Goal: Task Accomplishment & Management: Manage account settings

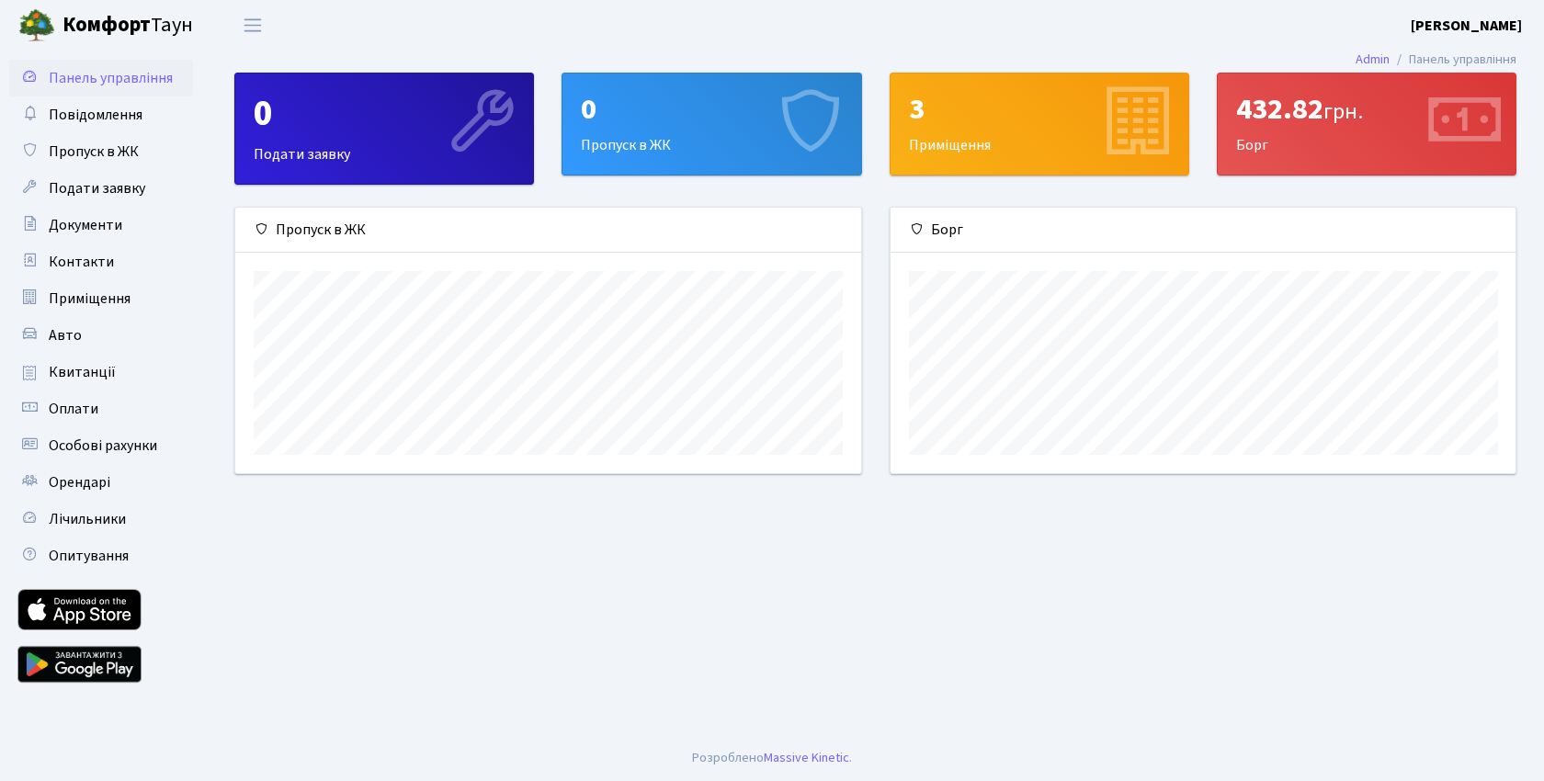
scroll to position [266, 625]
click at [392, 124] on div "0" at bounding box center [384, 114] width 261 height 44
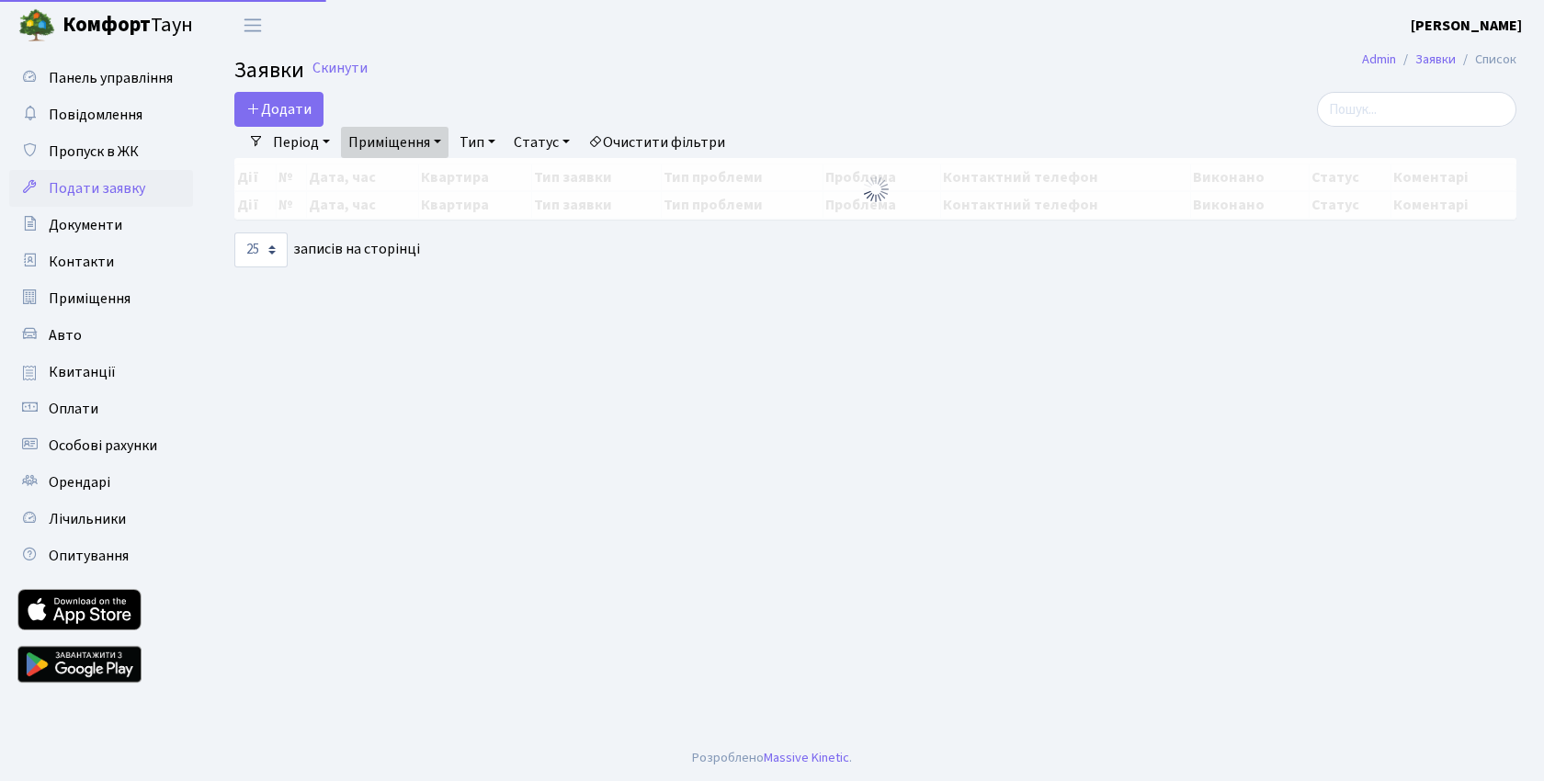
select select "25"
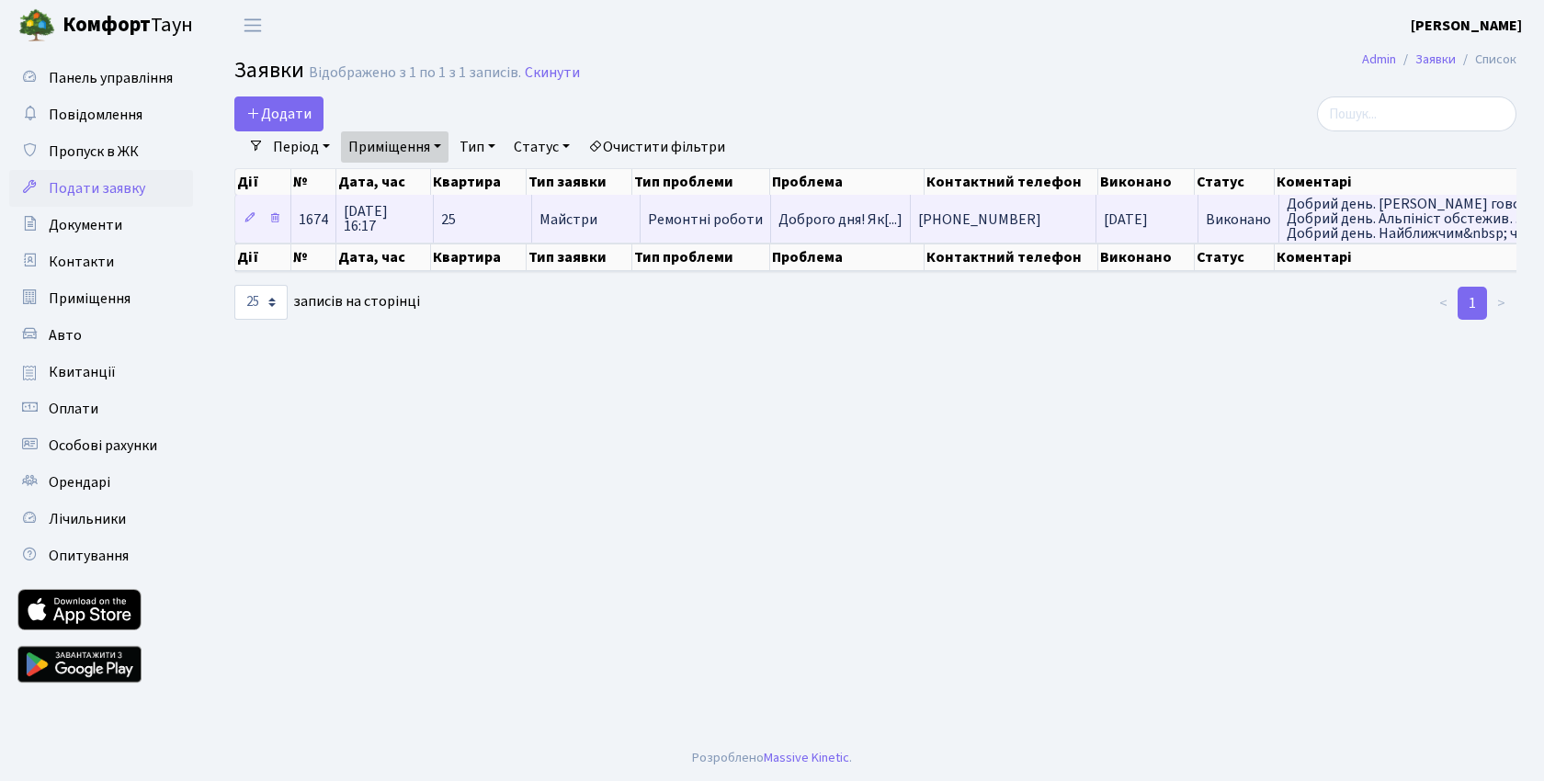
click at [1321, 217] on span "Добрий день. Альпініст говорив,… Добрий день. Альпініст обстежив… Добрий день. …" at bounding box center [1426, 219] width 278 height 44
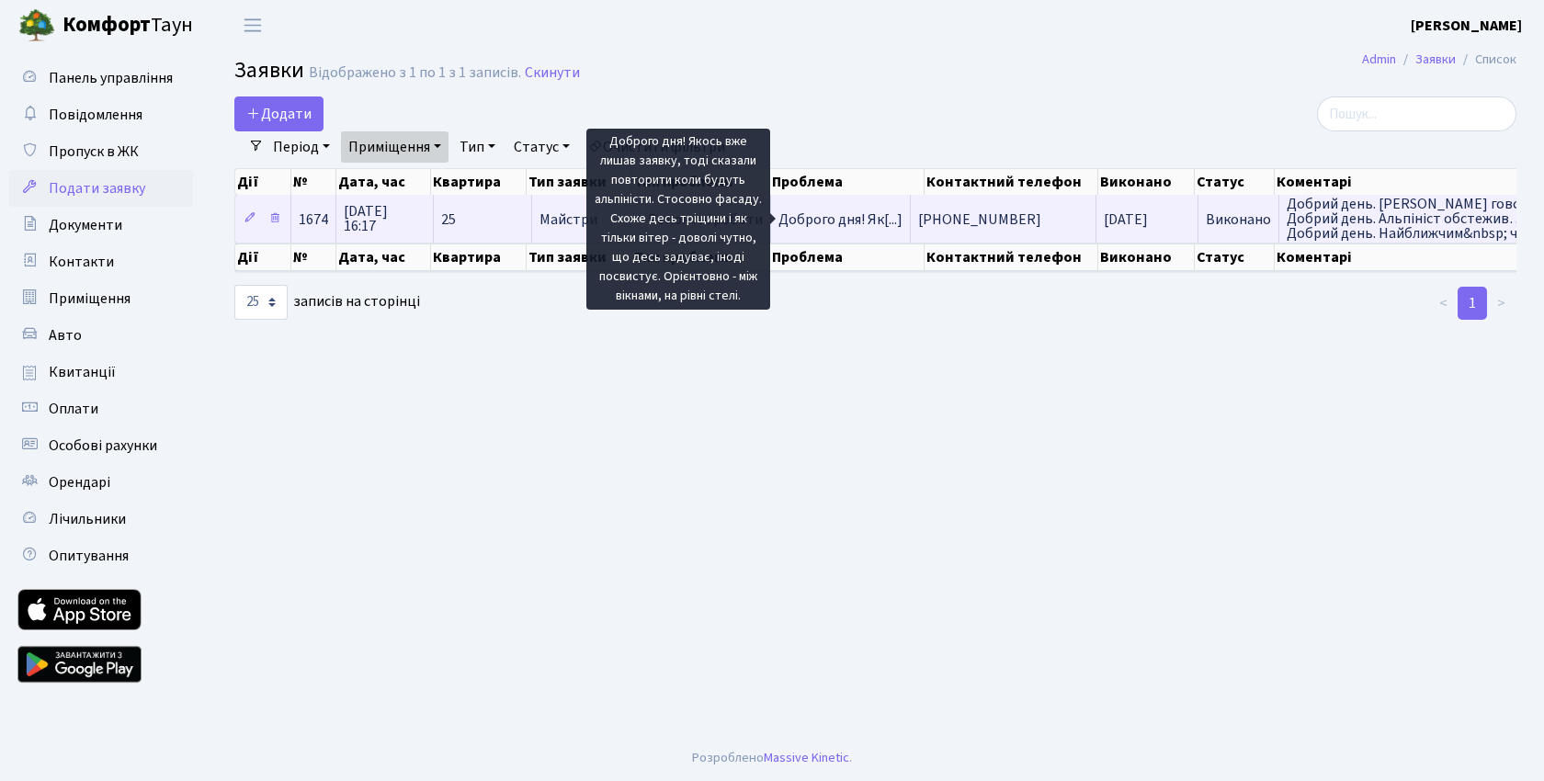
click at [857, 217] on span "Доброго дня! Як[...]" at bounding box center [840, 220] width 124 height 20
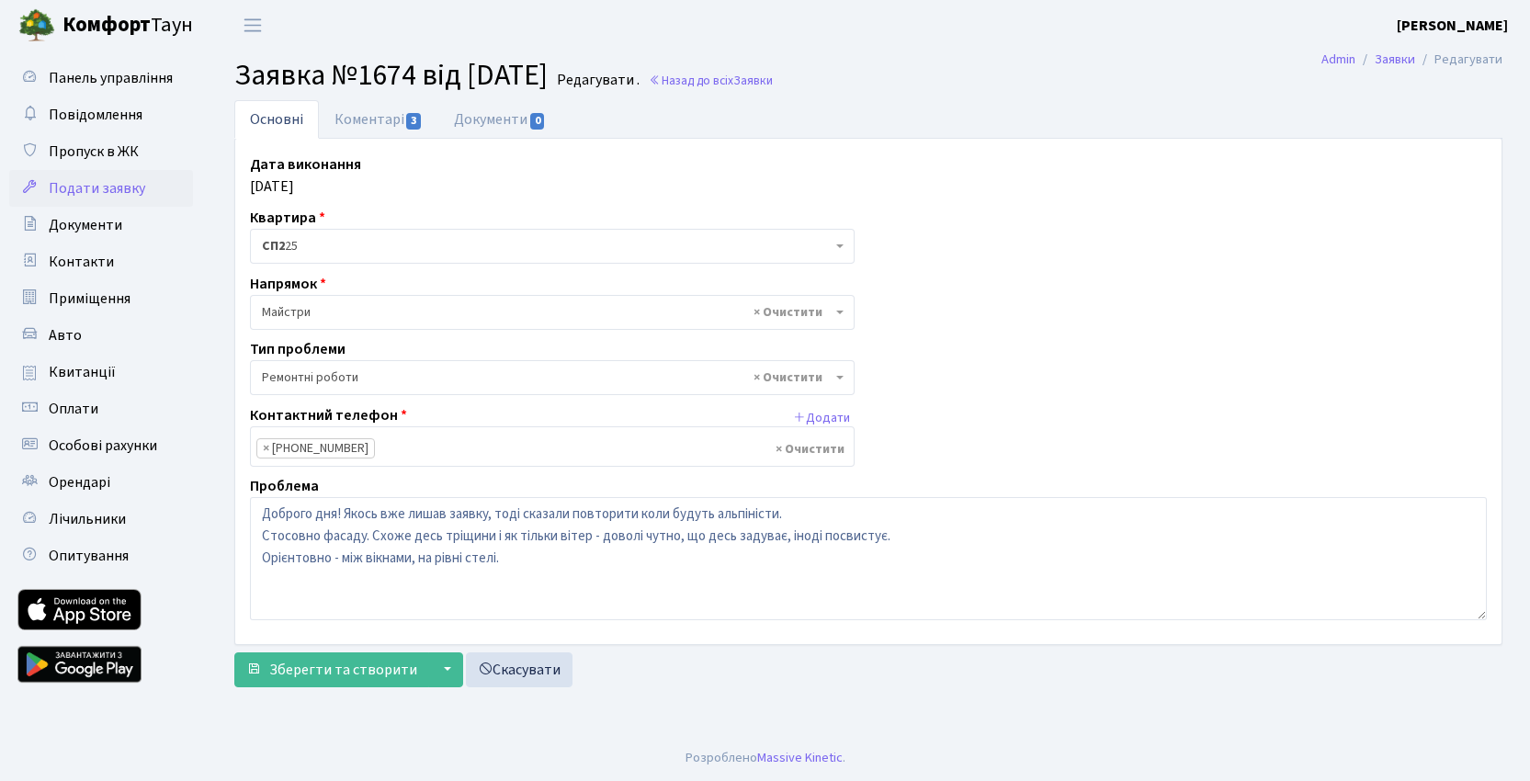
select select "62"
click at [370, 124] on link "Коментарі 3" at bounding box center [378, 119] width 119 height 38
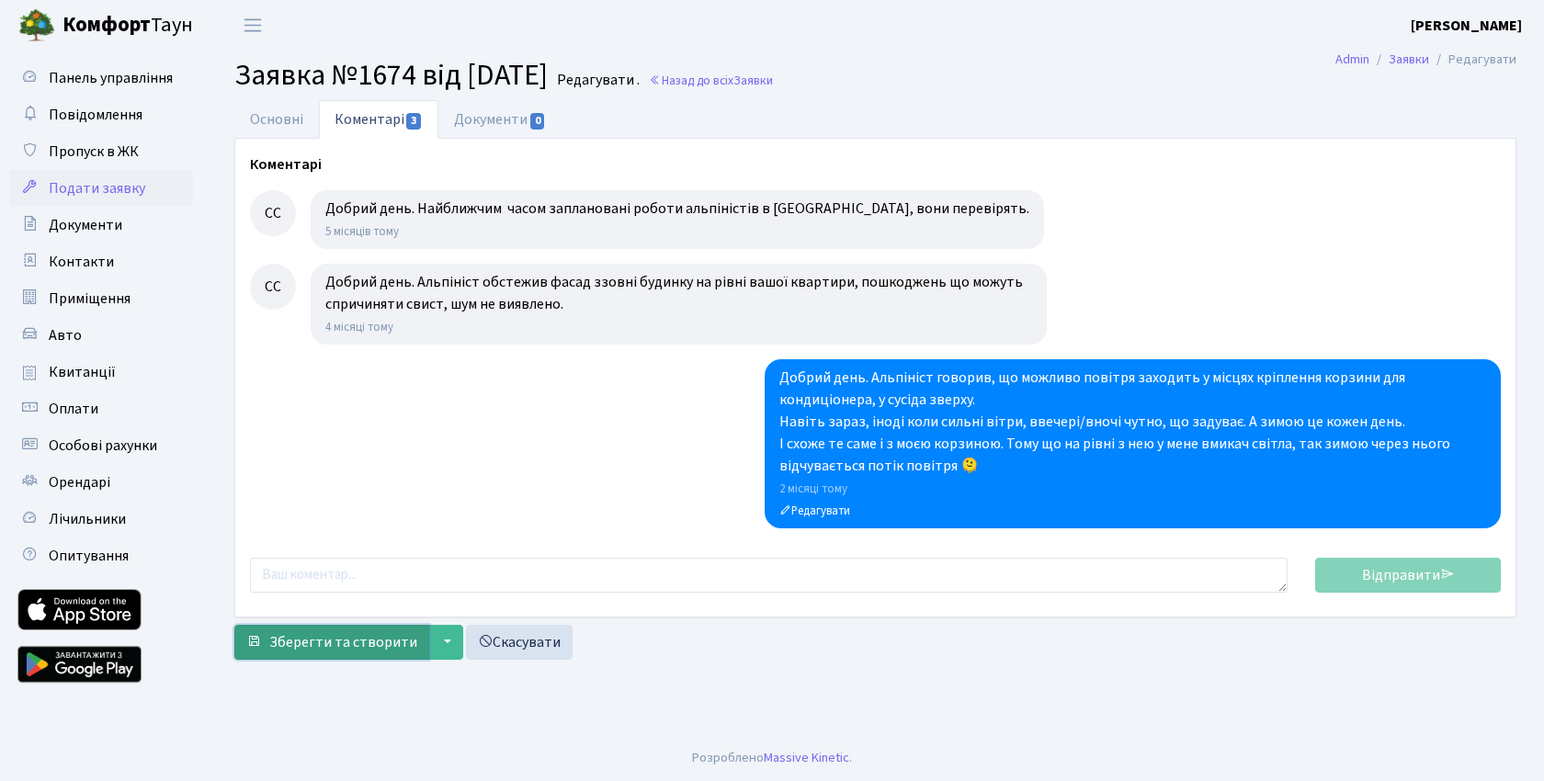
click at [376, 641] on span "Зберегти та створити" at bounding box center [343, 642] width 148 height 20
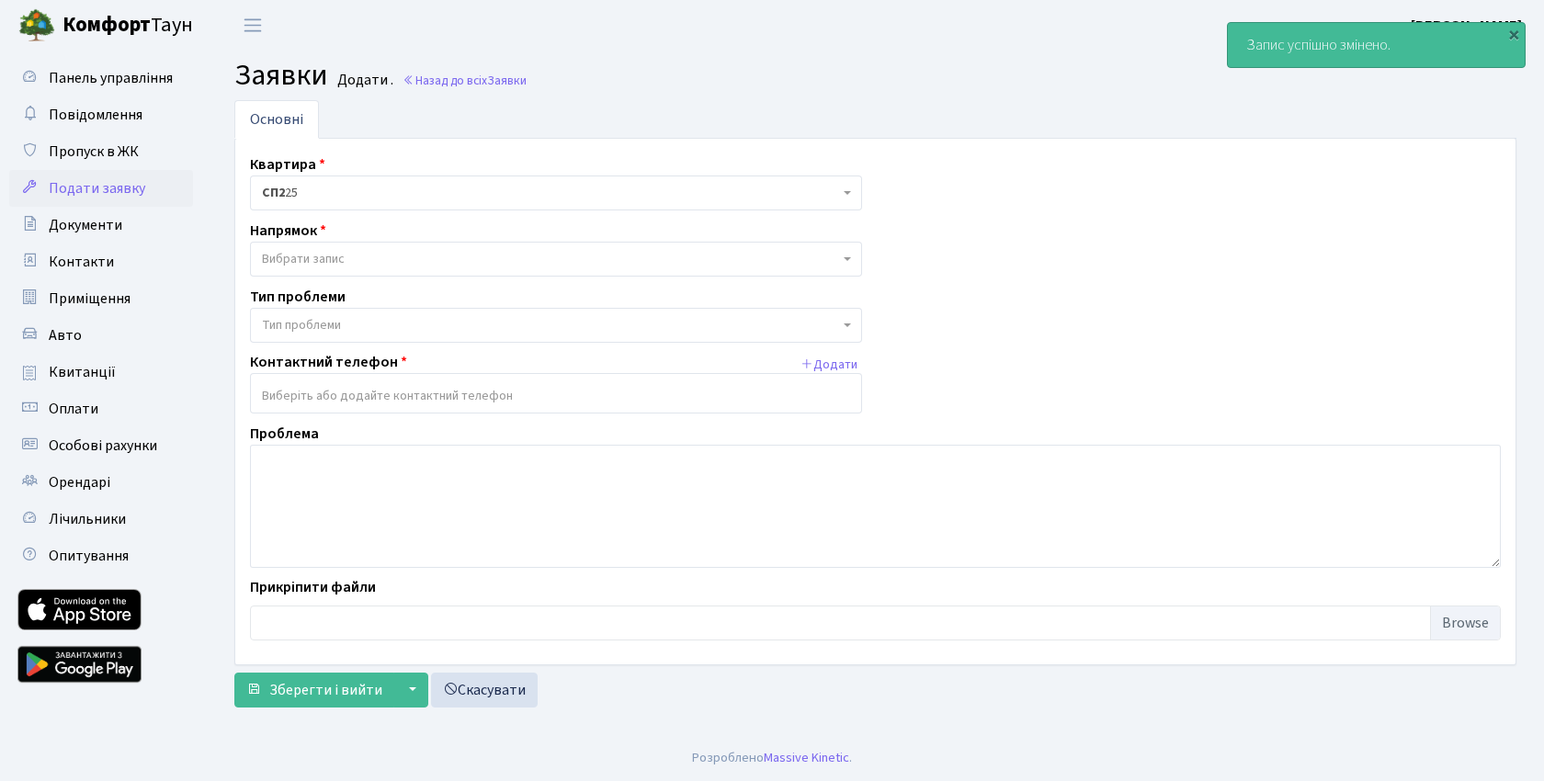
click at [127, 187] on span "Подати заявку" at bounding box center [97, 188] width 96 height 20
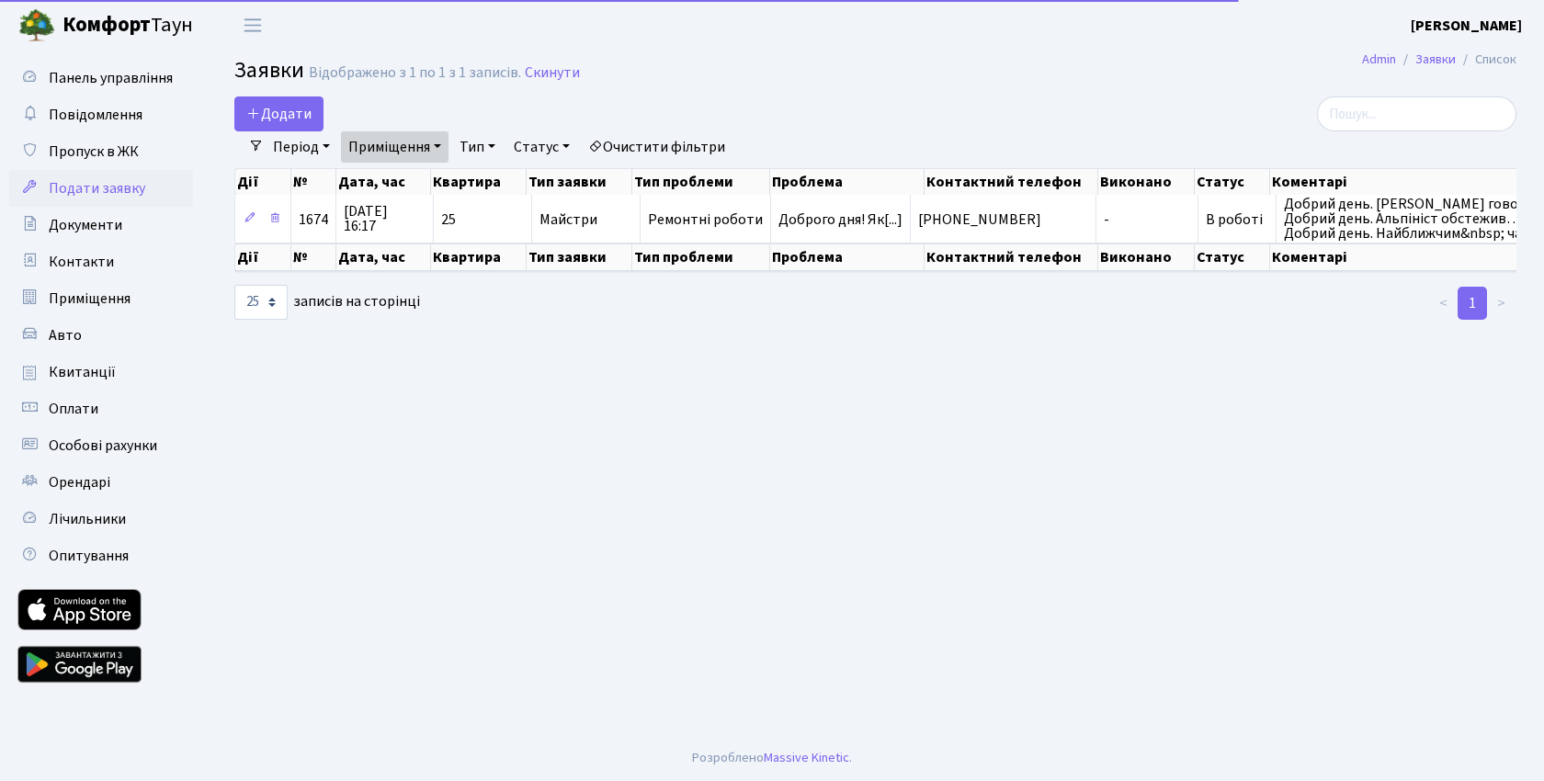
select select "25"
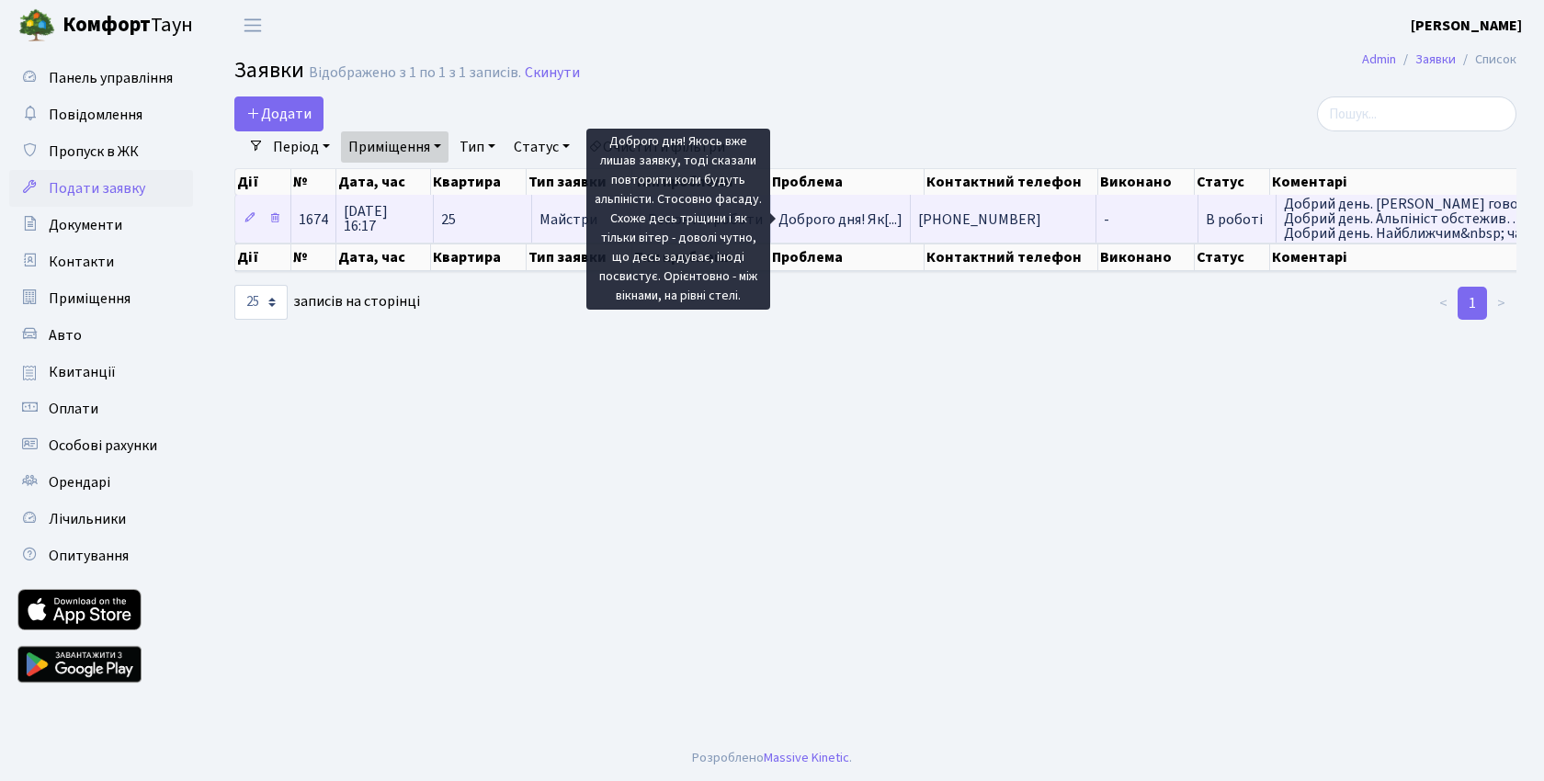
click at [828, 221] on span "Доброго дня! Як[...]" at bounding box center [840, 220] width 124 height 20
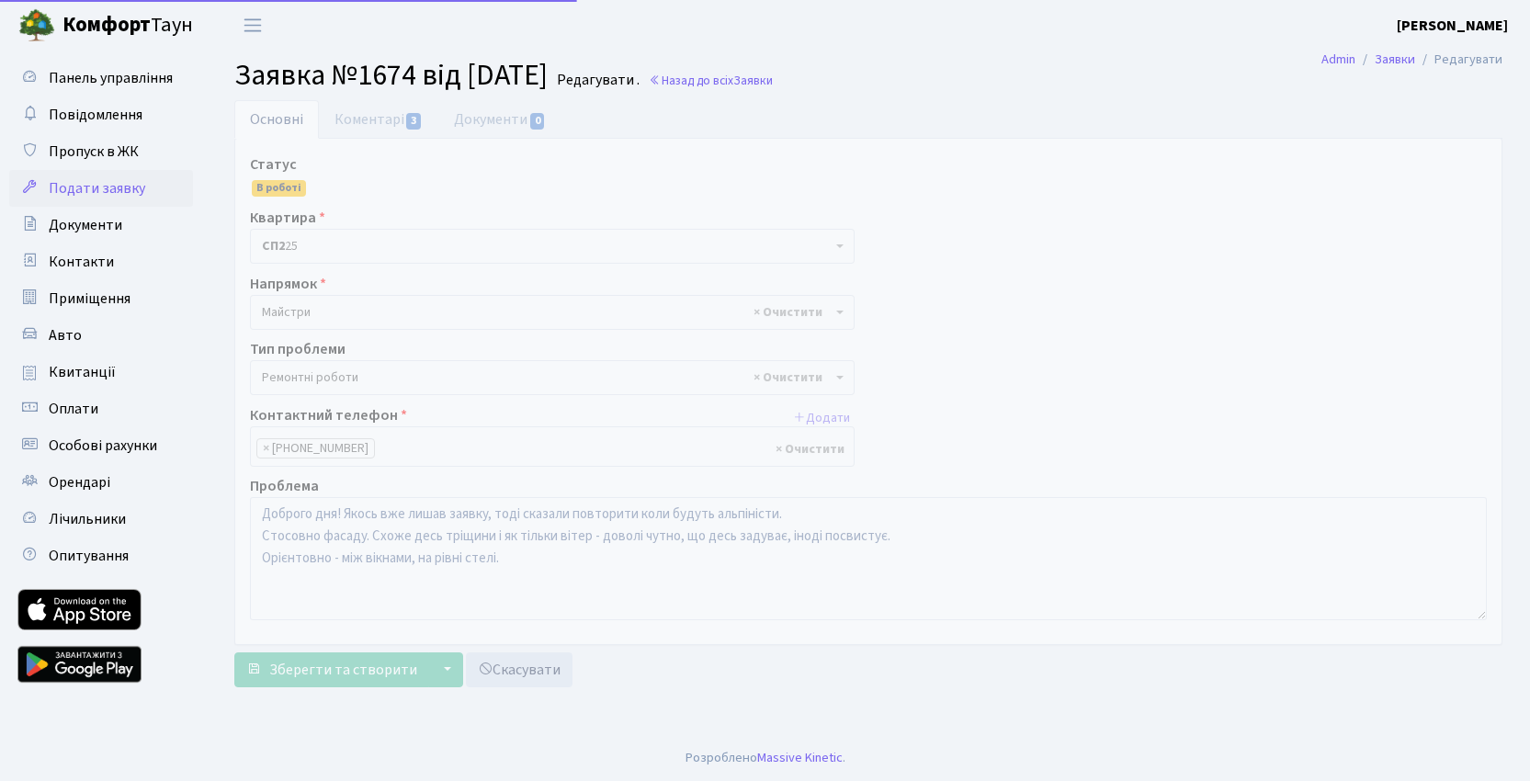
select select "62"
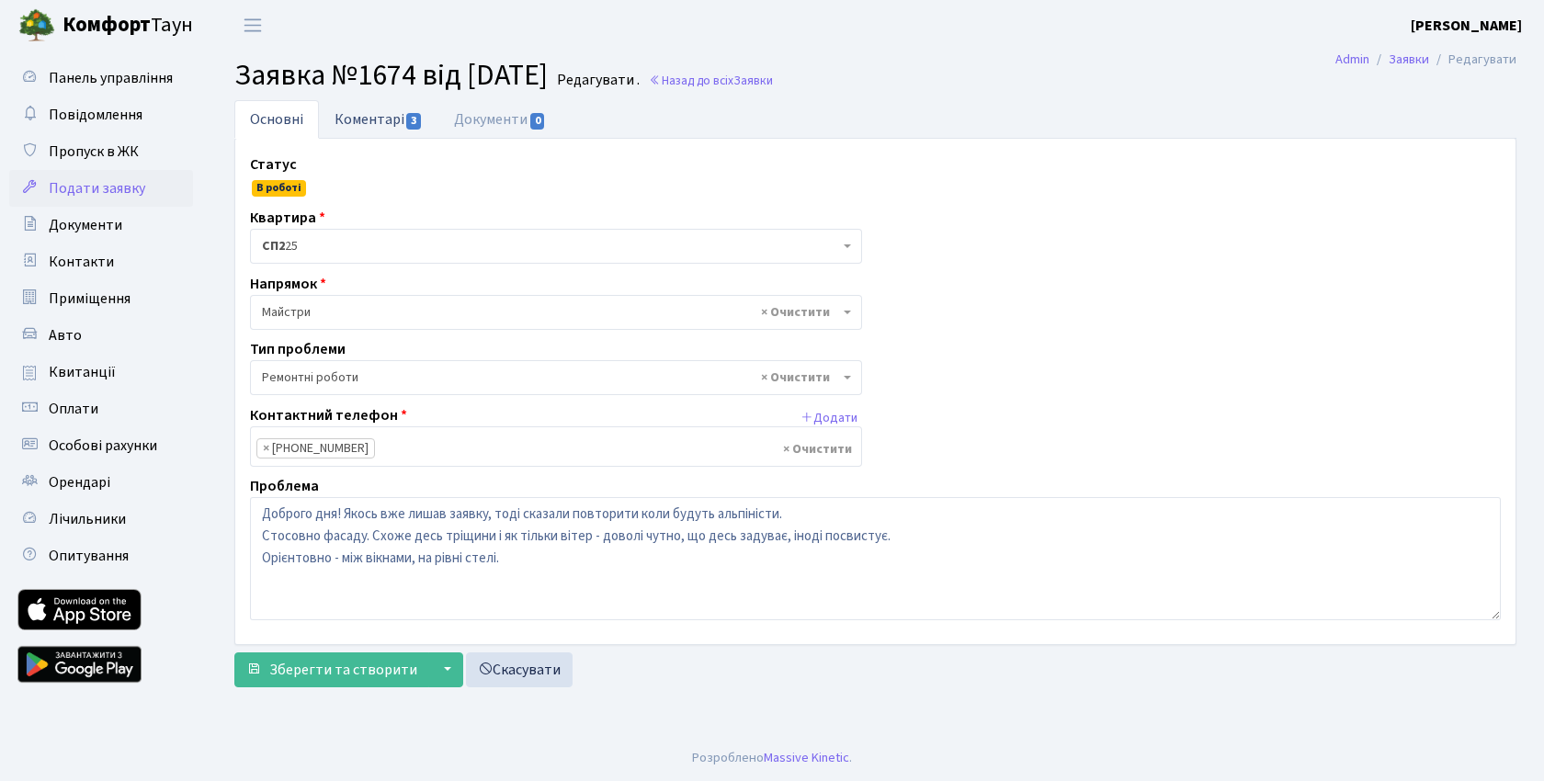
click at [392, 123] on link "Коментарі 3" at bounding box center [378, 119] width 119 height 38
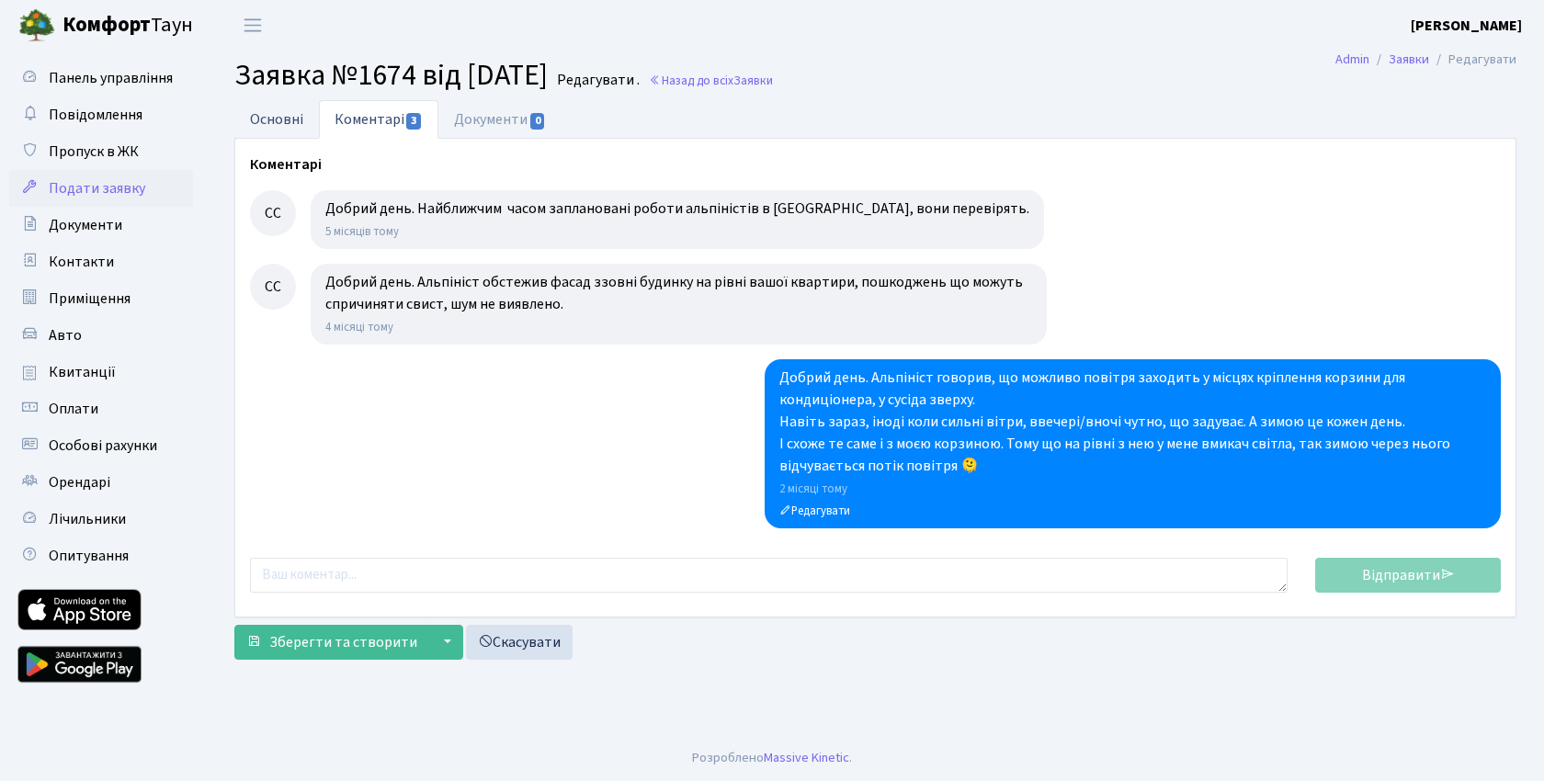
click at [299, 129] on link "Основні" at bounding box center [276, 119] width 85 height 38
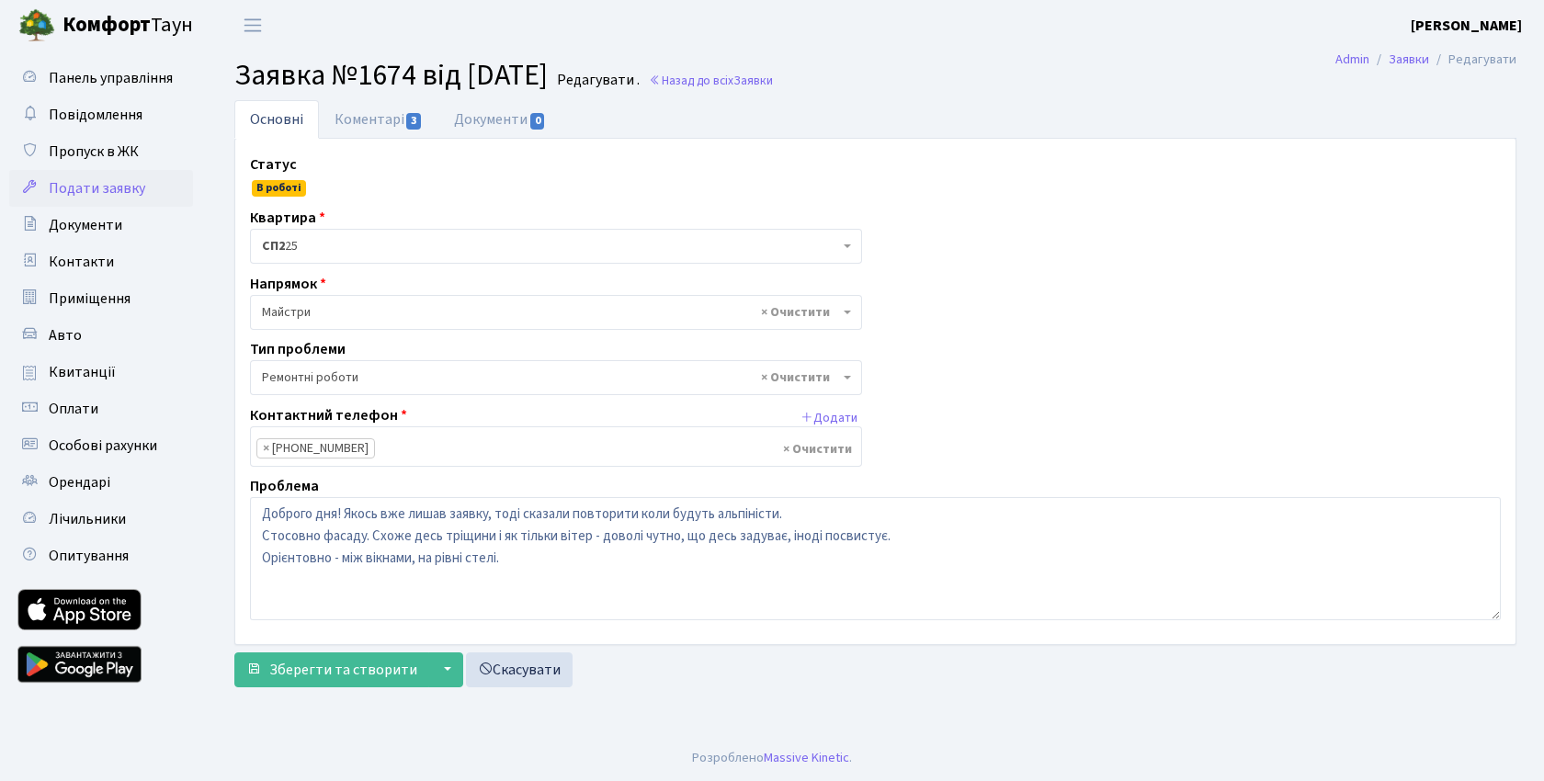
click at [129, 184] on span "Подати заявку" at bounding box center [97, 188] width 96 height 20
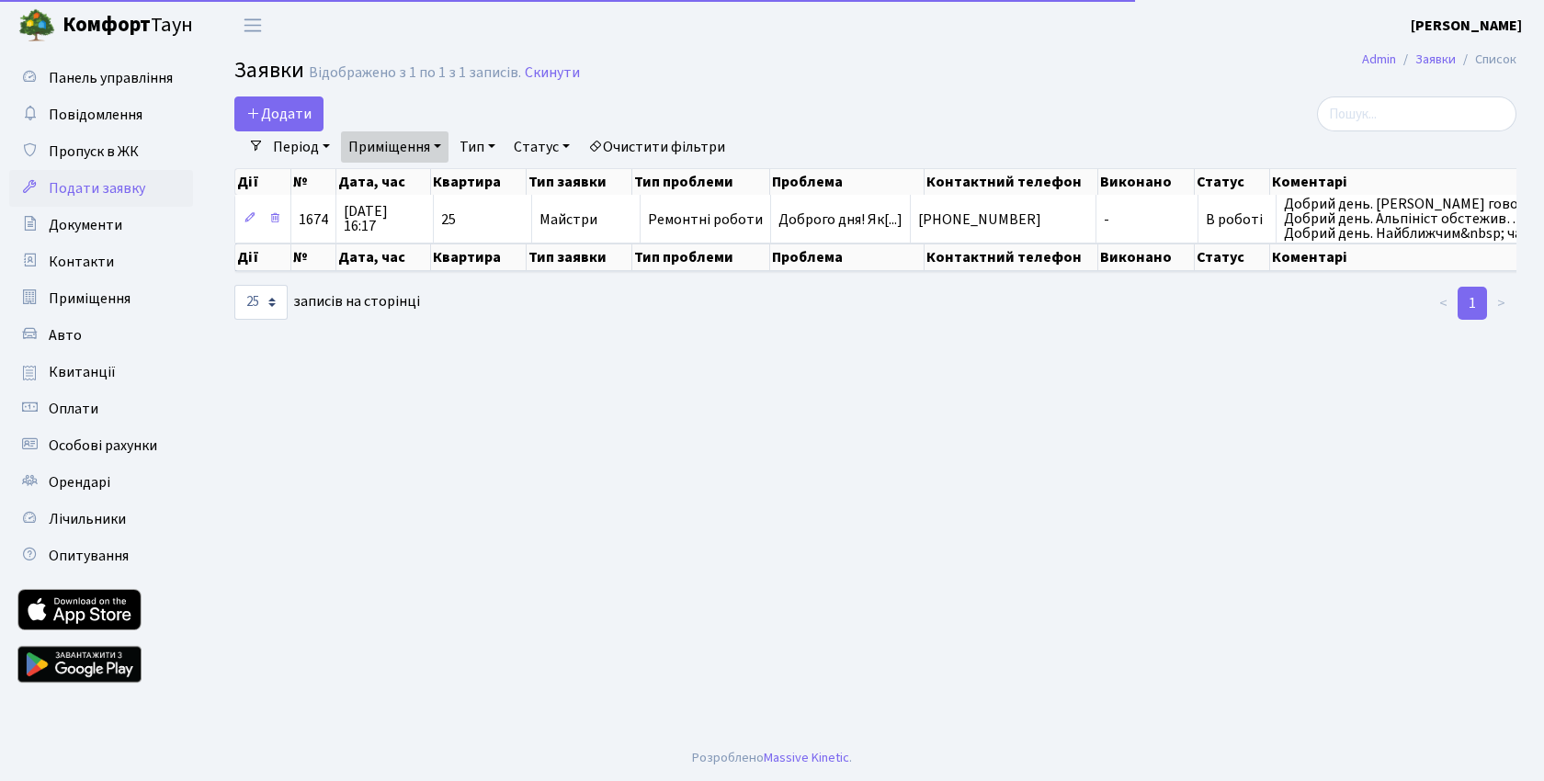
select select "25"
click at [112, 30] on b "Комфорт" at bounding box center [106, 24] width 88 height 29
select select "25"
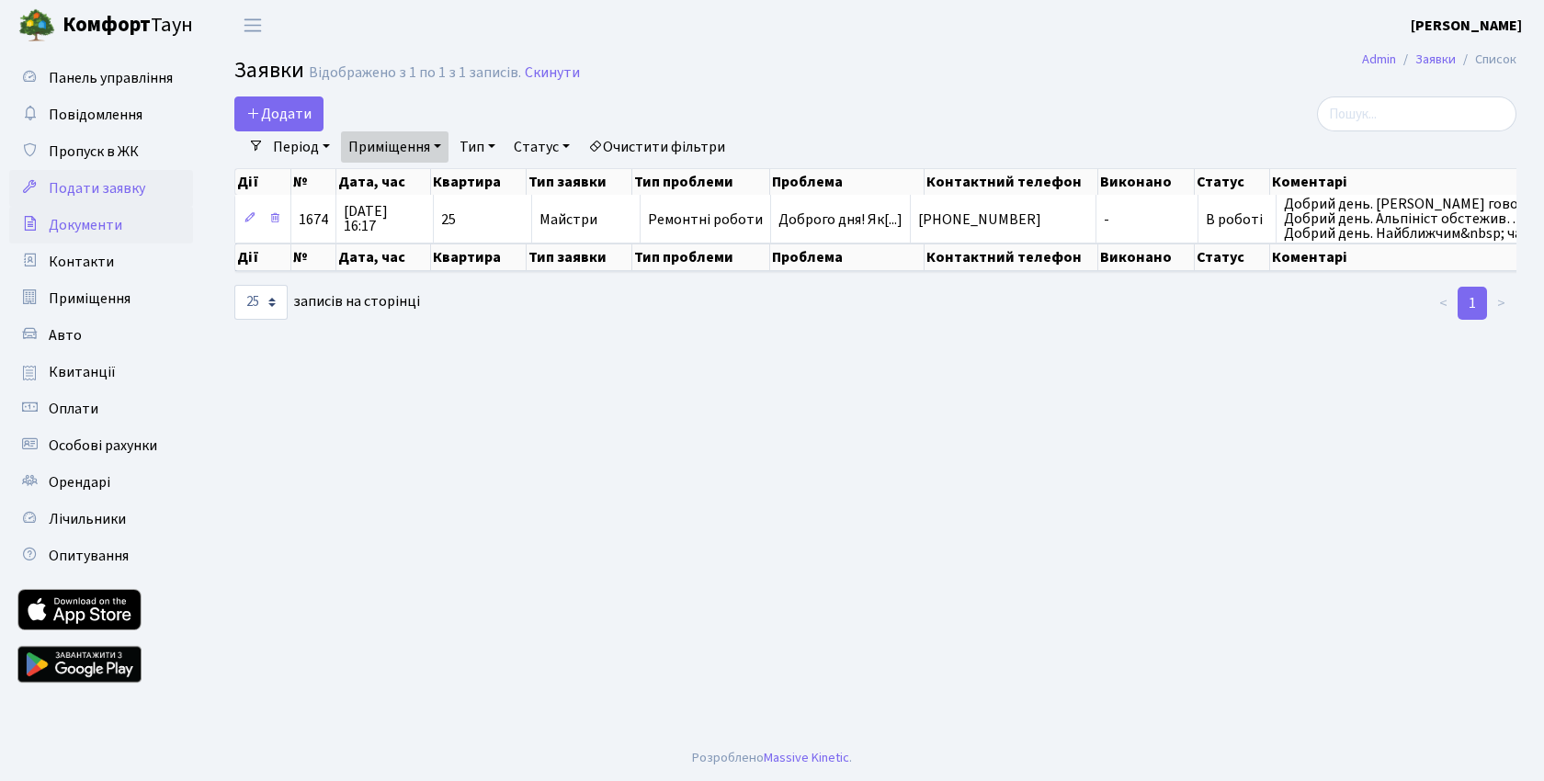
click at [102, 225] on span "Документи" at bounding box center [86, 225] width 74 height 20
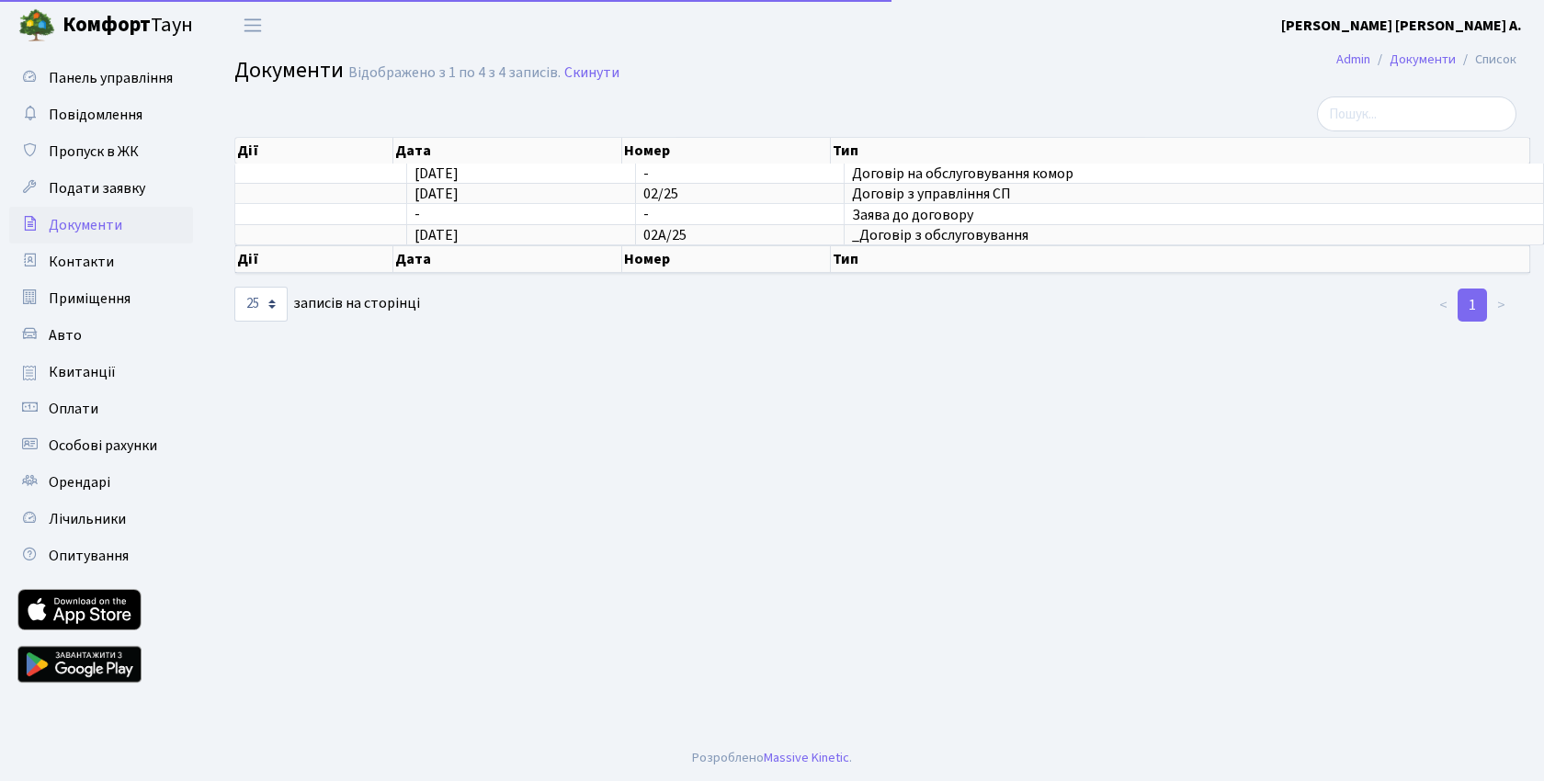
select select "25"
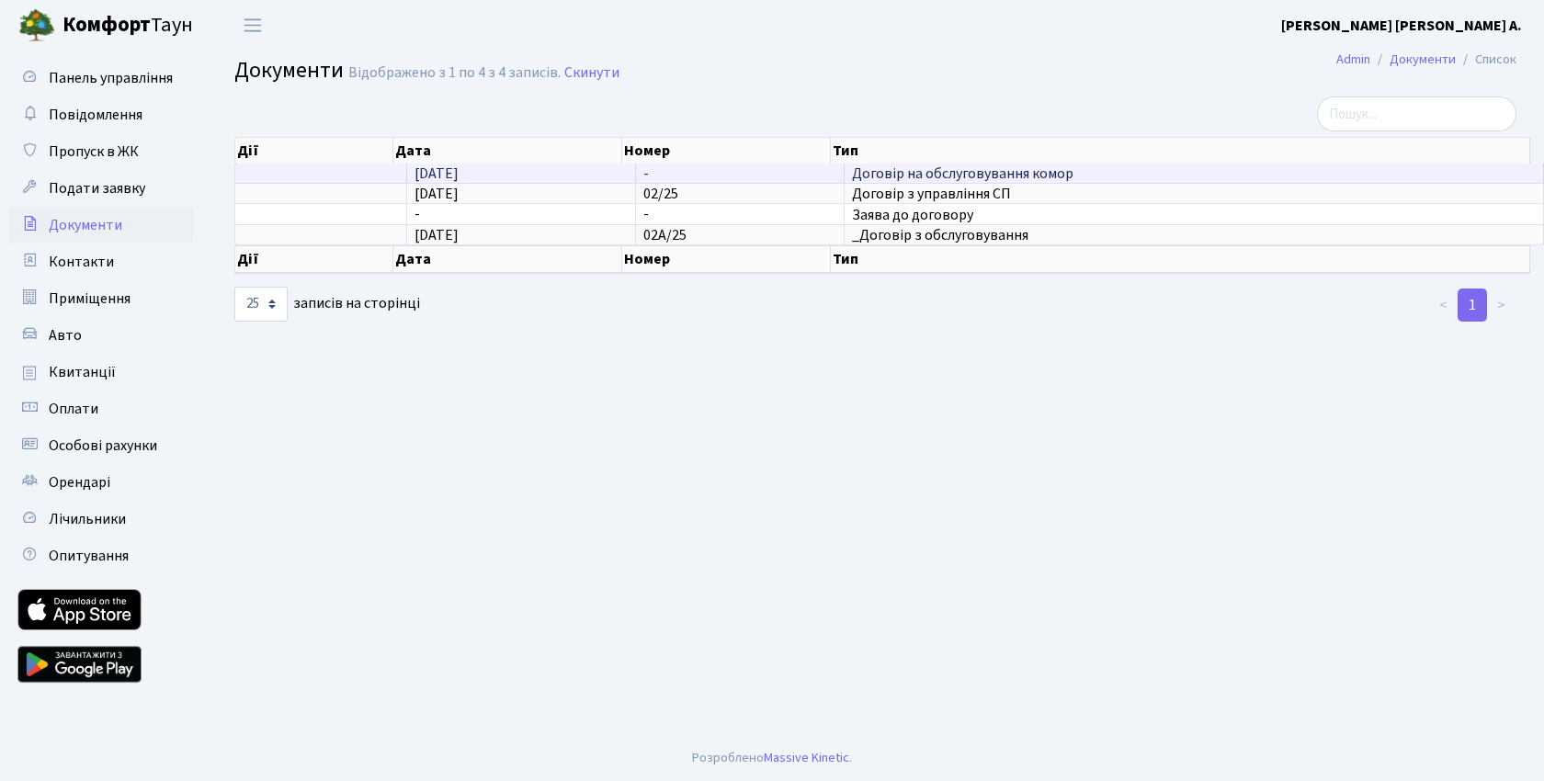
click at [437, 170] on span "[DATE]" at bounding box center [436, 174] width 44 height 20
click at [925, 174] on span "Договір на обслуговування комор" at bounding box center [1194, 173] width 684 height 15
click at [907, 176] on span "Договір на обслуговування комор" at bounding box center [1194, 173] width 684 height 15
drag, startPoint x: 1523, startPoint y: 169, endPoint x: 1512, endPoint y: 169, distance: 11.0
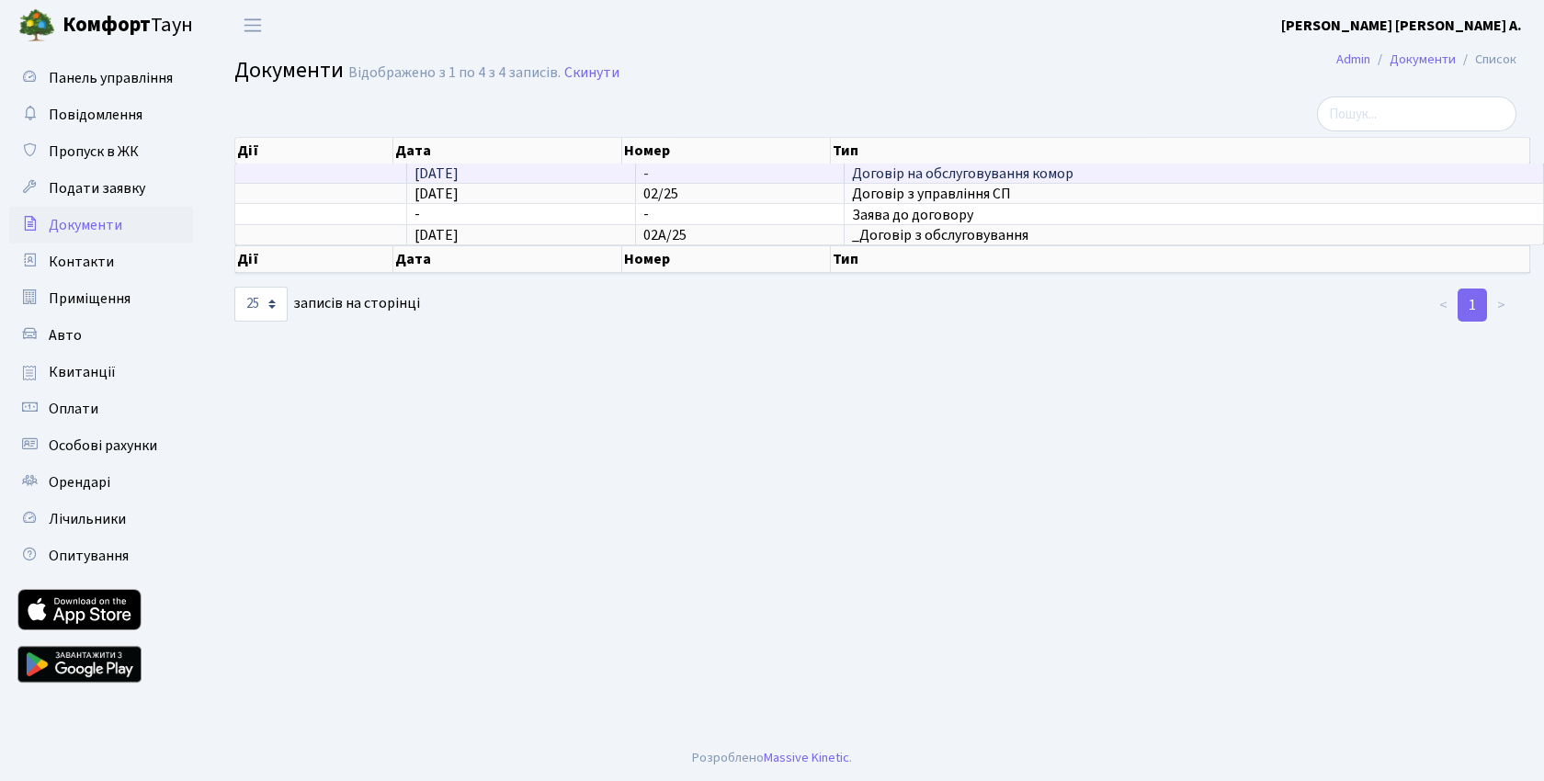
click at [1512, 169] on td "Договір на обслуговування комор" at bounding box center [1194, 173] width 699 height 19
click at [424, 173] on span "[DATE]" at bounding box center [436, 174] width 44 height 20
drag, startPoint x: 424, startPoint y: 173, endPoint x: 394, endPoint y: 174, distance: 29.4
click at [423, 173] on span "[DATE]" at bounding box center [436, 174] width 44 height 20
click at [327, 175] on td at bounding box center [321, 173] width 172 height 19
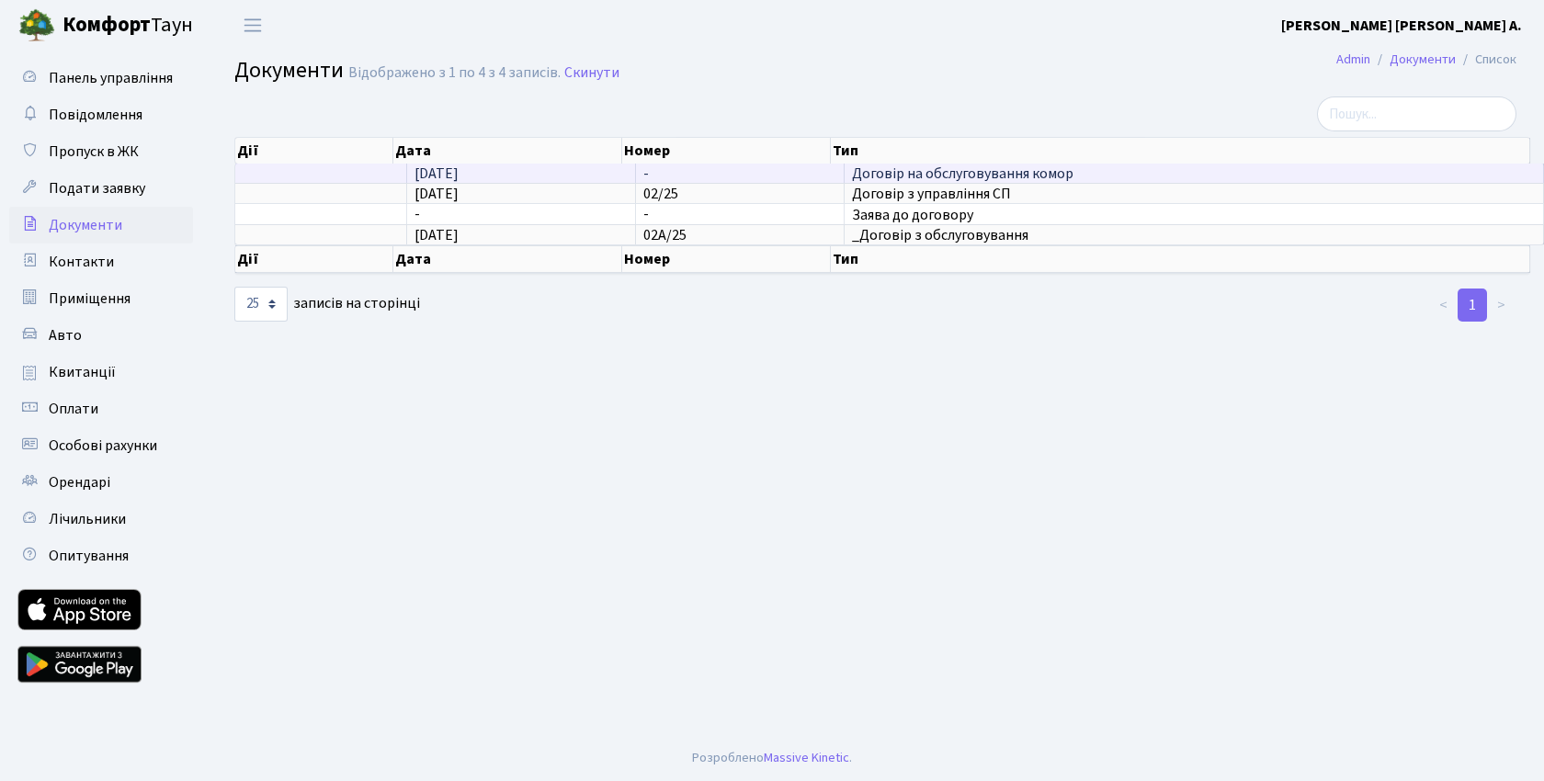
click at [266, 175] on td at bounding box center [321, 173] width 172 height 19
click at [608, 165] on td "[DATE]" at bounding box center [521, 173] width 229 height 19
